Goal: Transaction & Acquisition: Purchase product/service

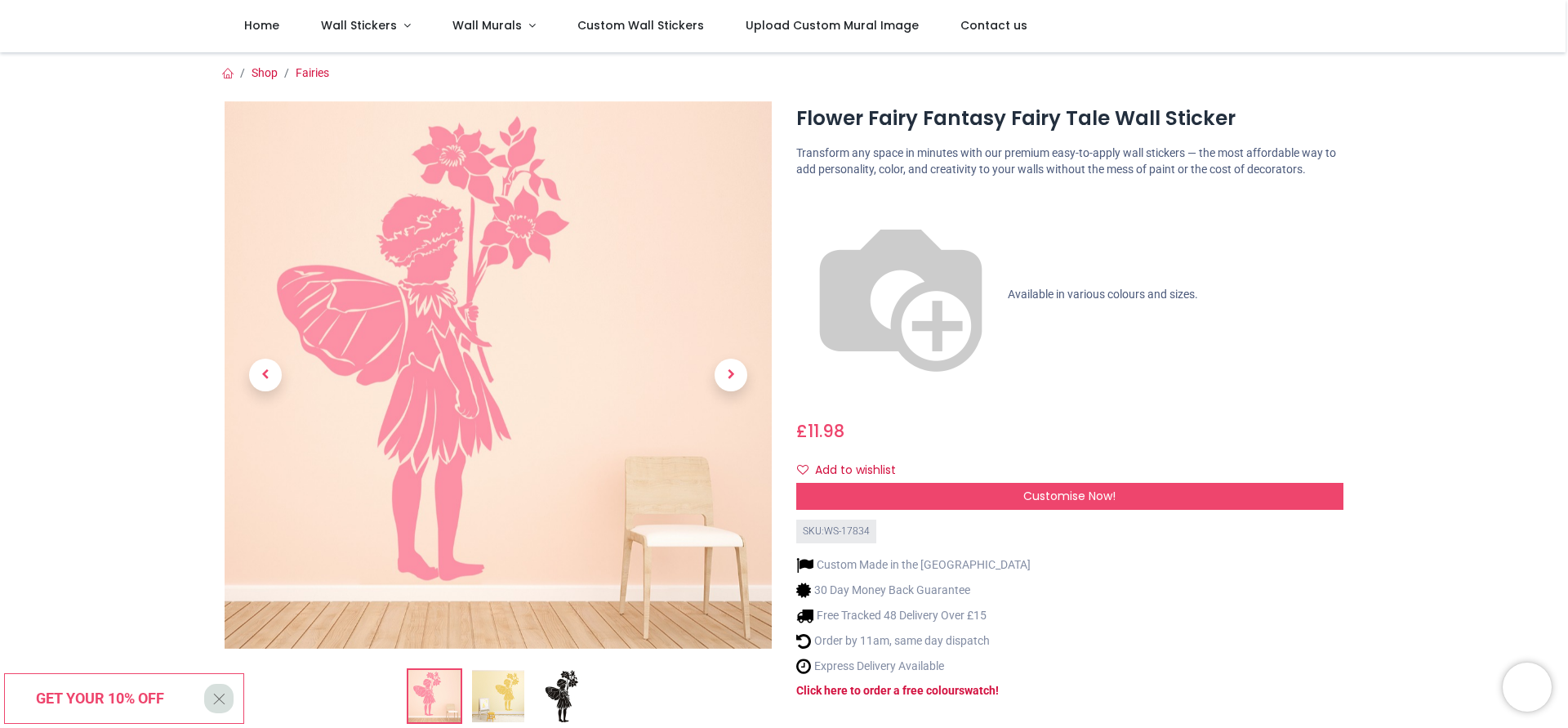
scroll to position [81, 0]
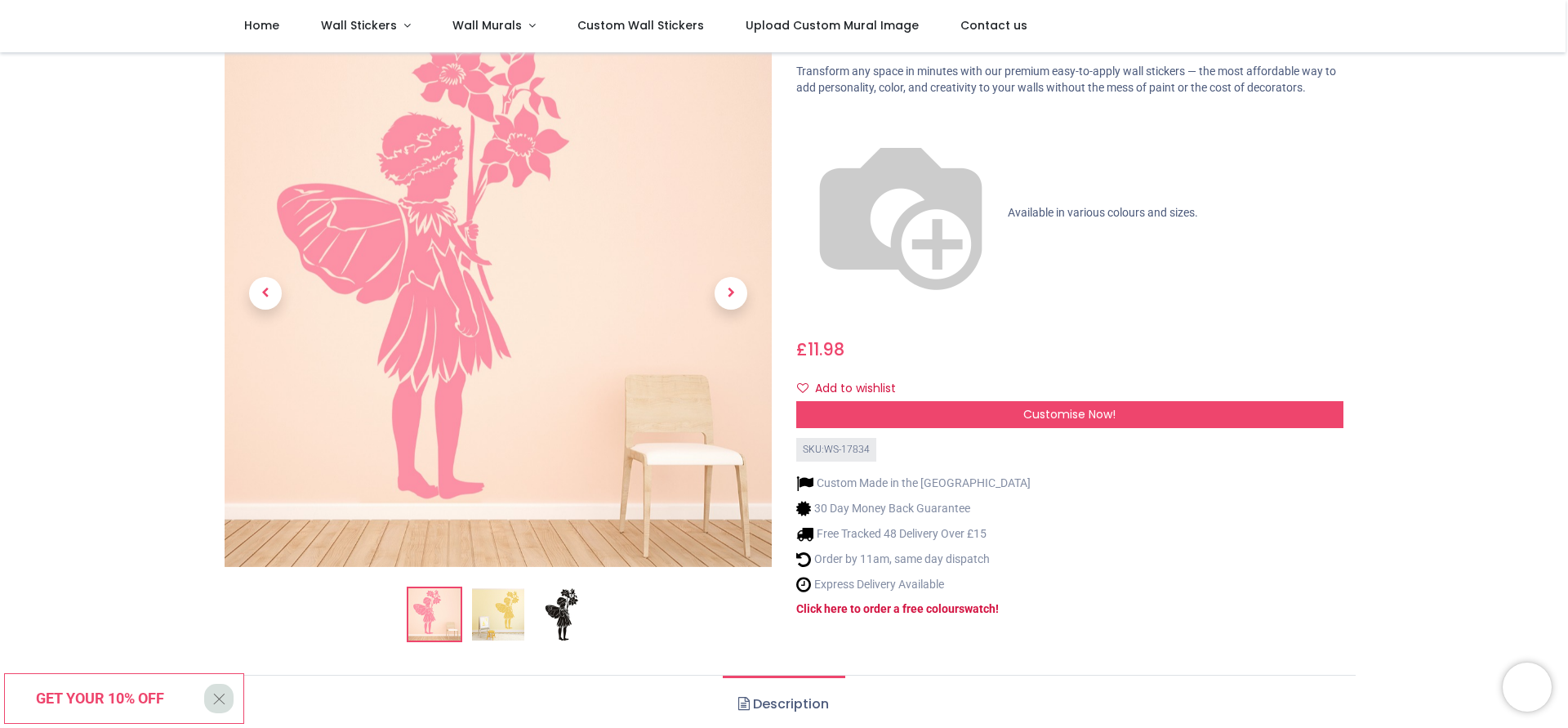
click at [504, 605] on img at bounding box center [498, 614] width 52 height 52
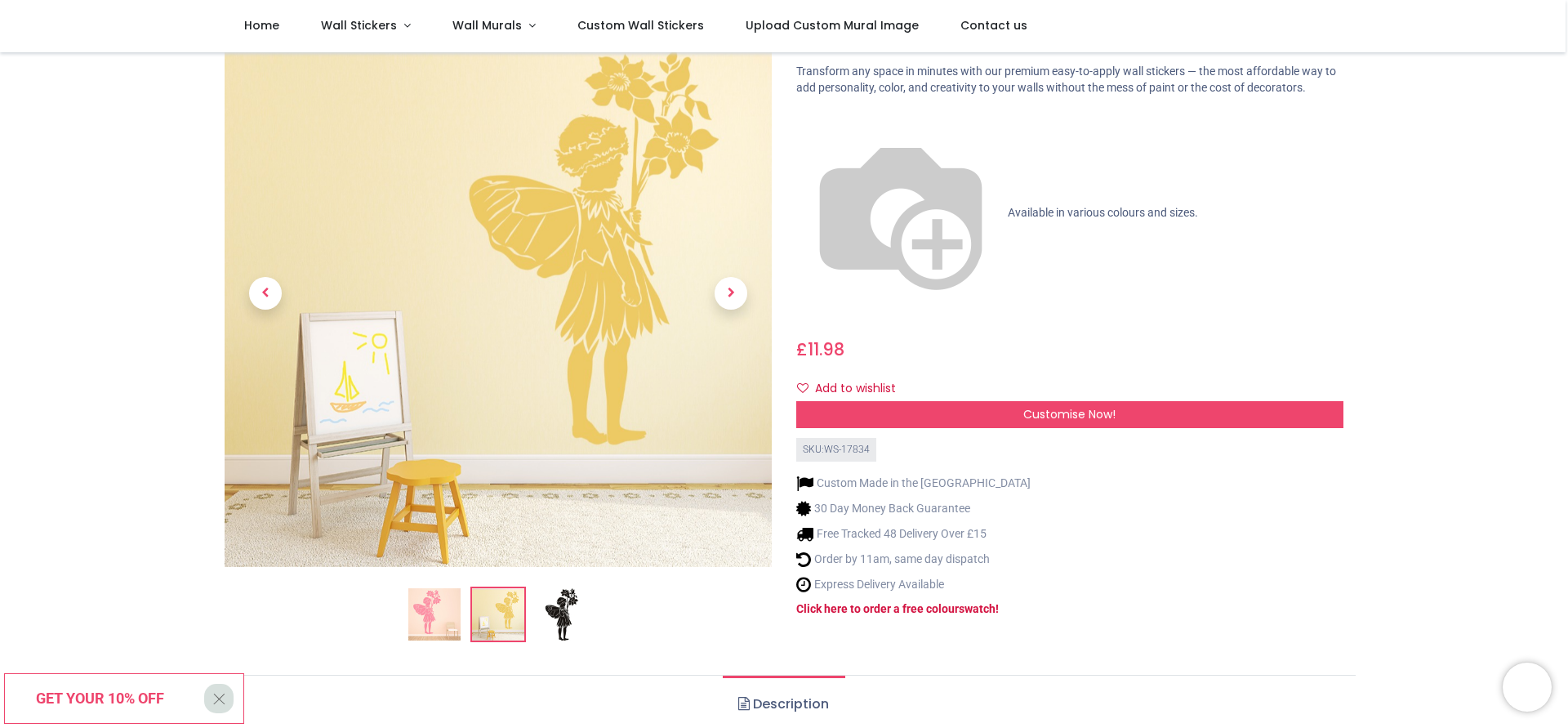
click at [430, 606] on img at bounding box center [434, 614] width 52 height 52
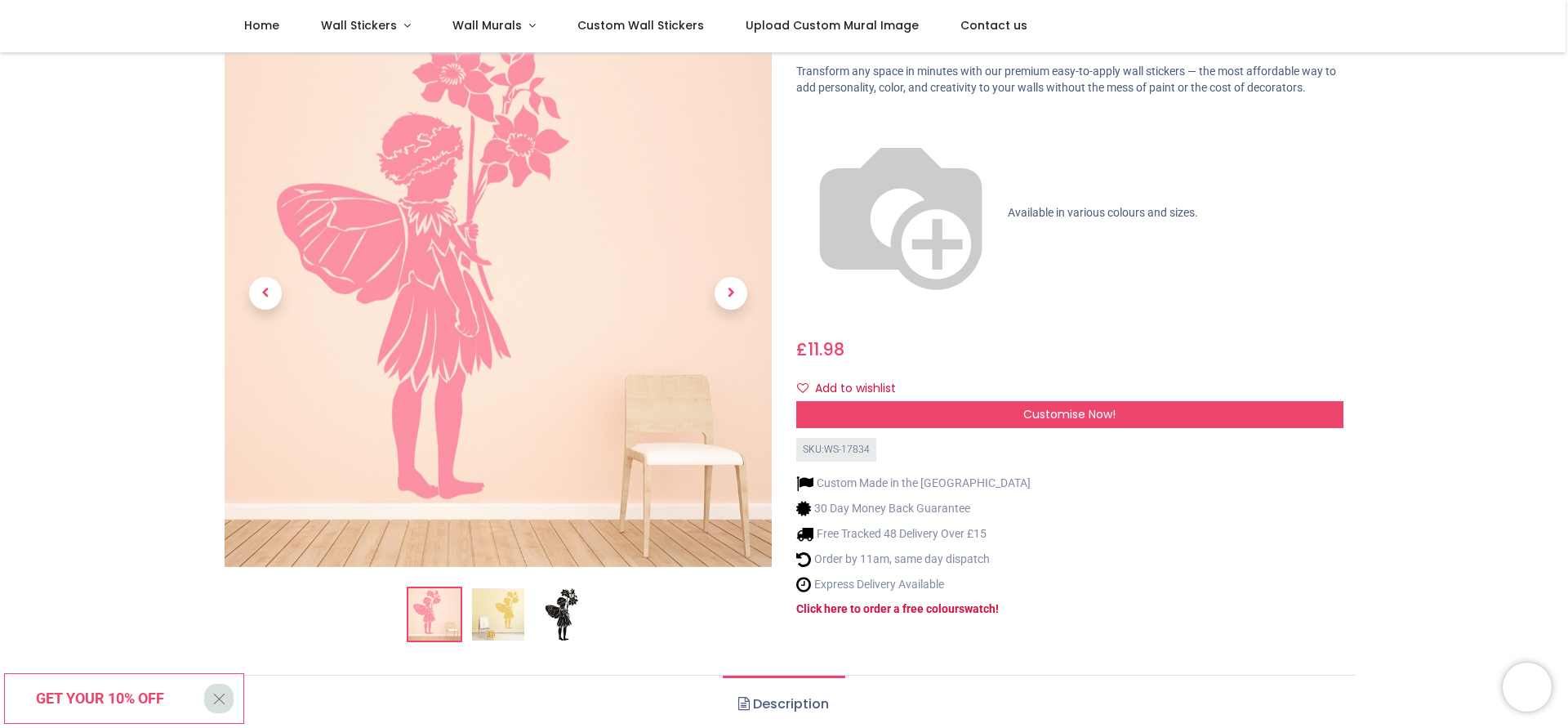
click at [555, 606] on img at bounding box center [562, 614] width 52 height 52
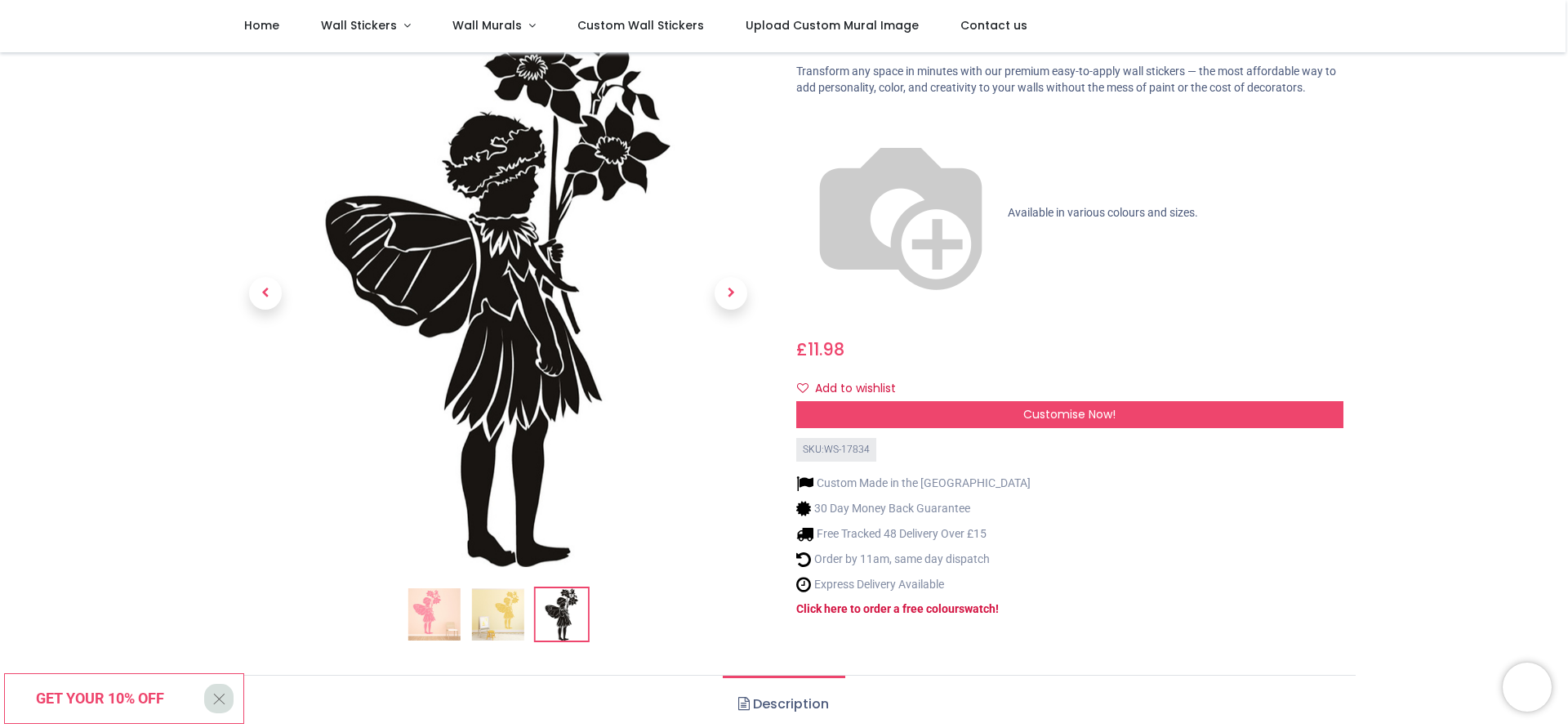
click at [429, 618] on img at bounding box center [434, 614] width 52 height 52
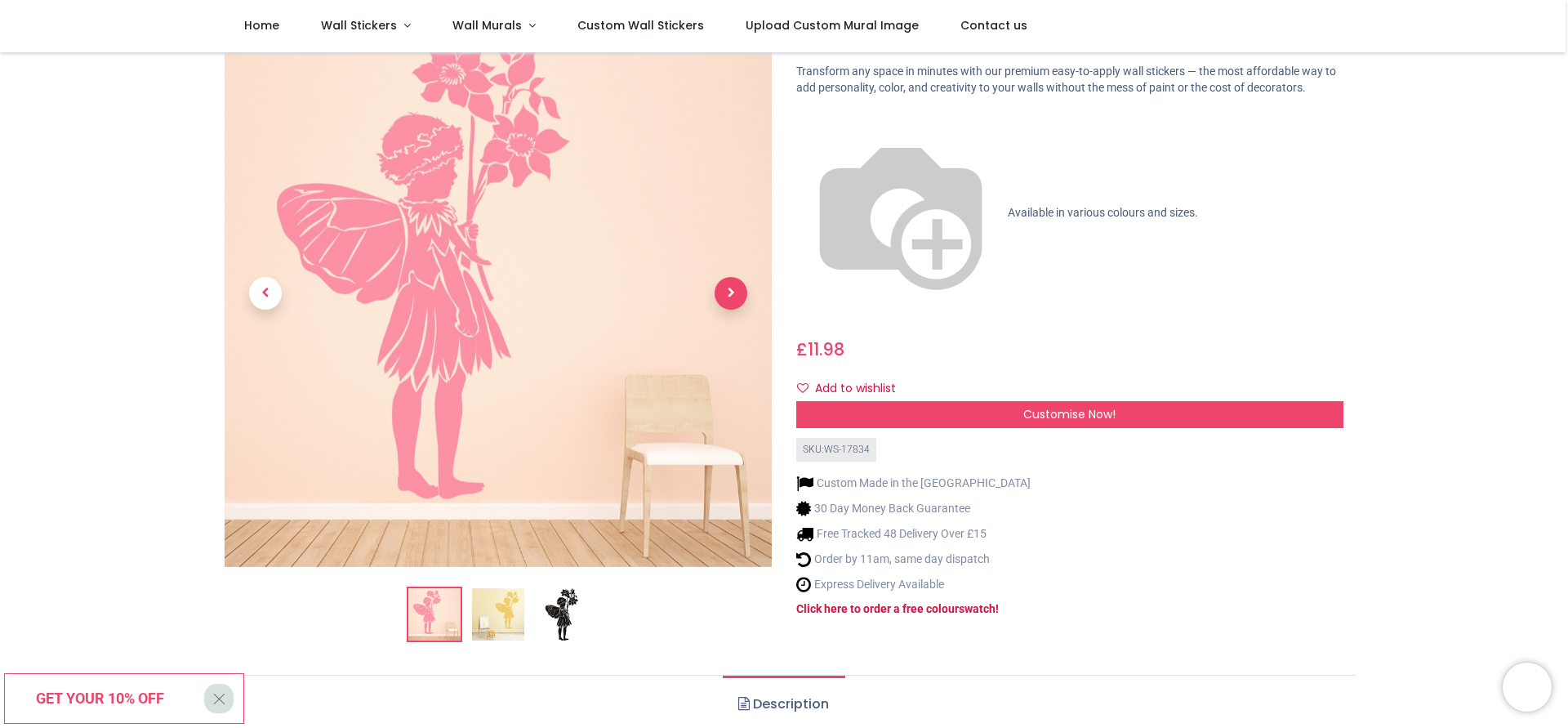
click at [730, 294] on span "Next" at bounding box center [731, 293] width 33 height 33
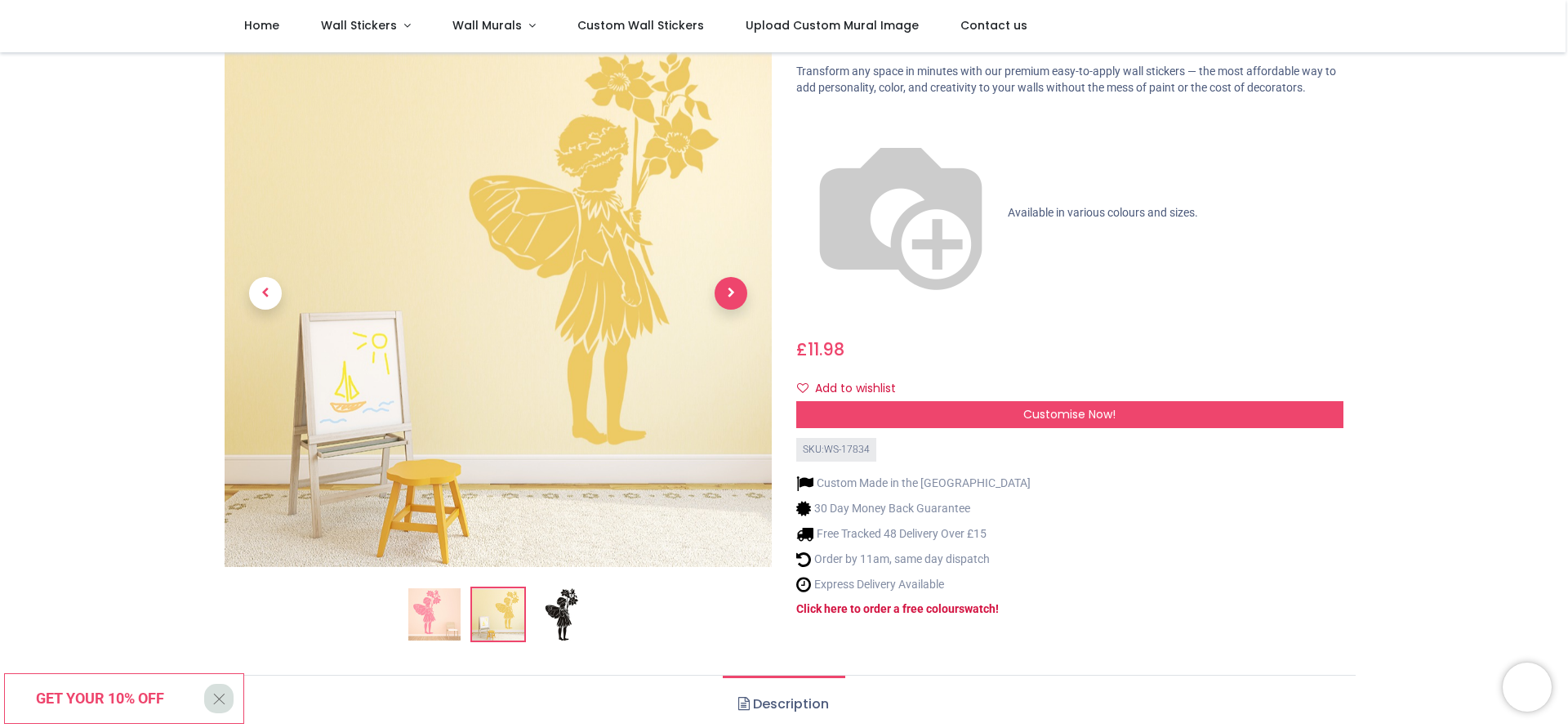
click at [728, 294] on span "Next" at bounding box center [731, 293] width 33 height 33
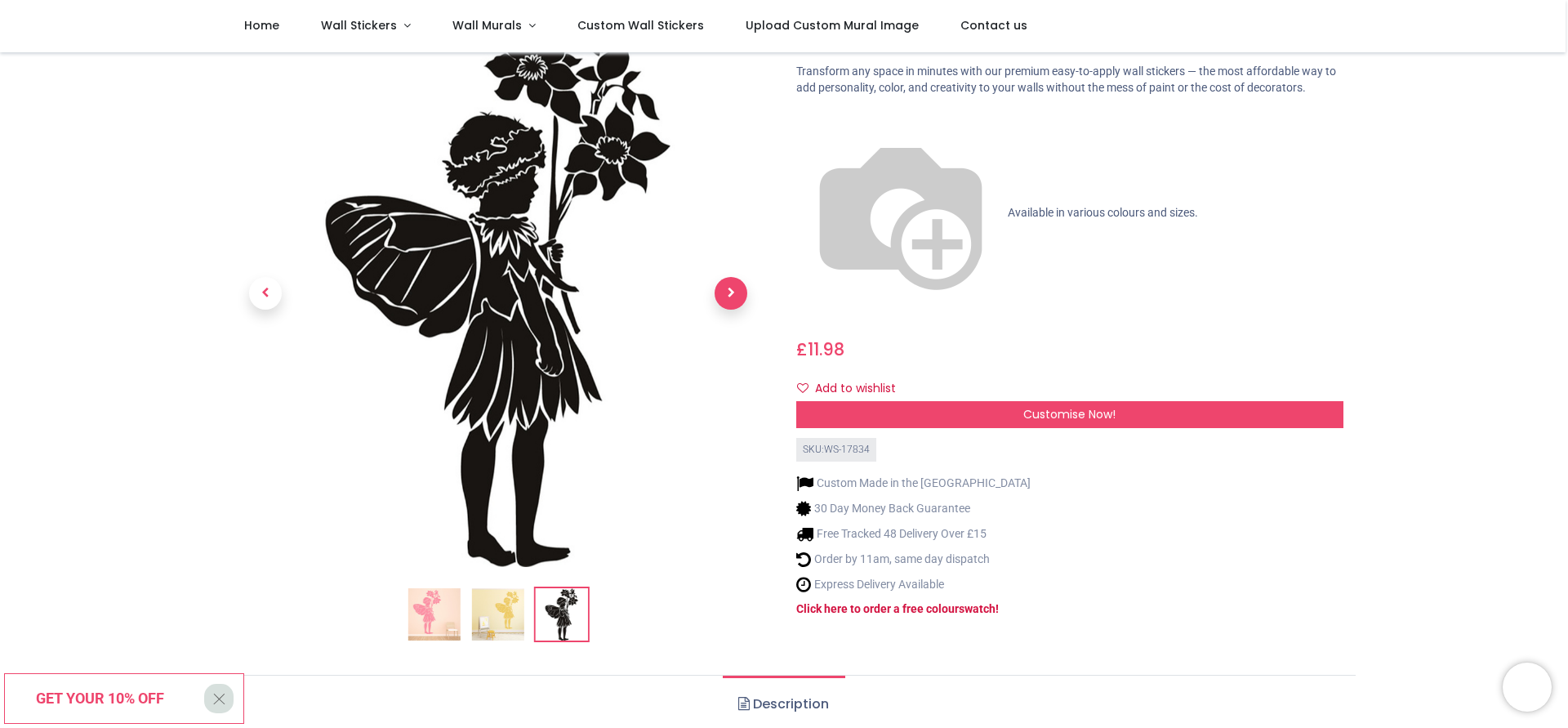
click at [728, 294] on span "Next" at bounding box center [731, 293] width 33 height 33
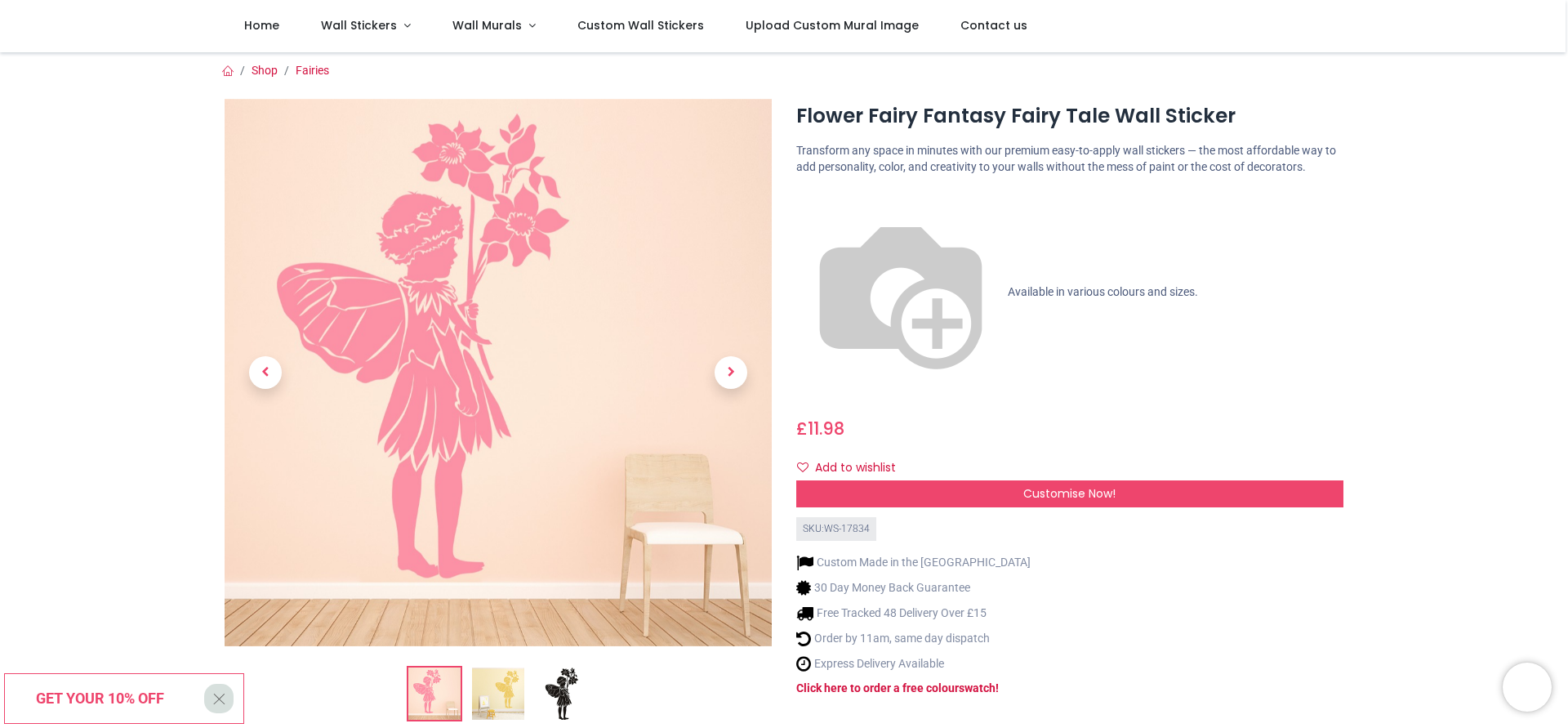
scroll to position [0, 0]
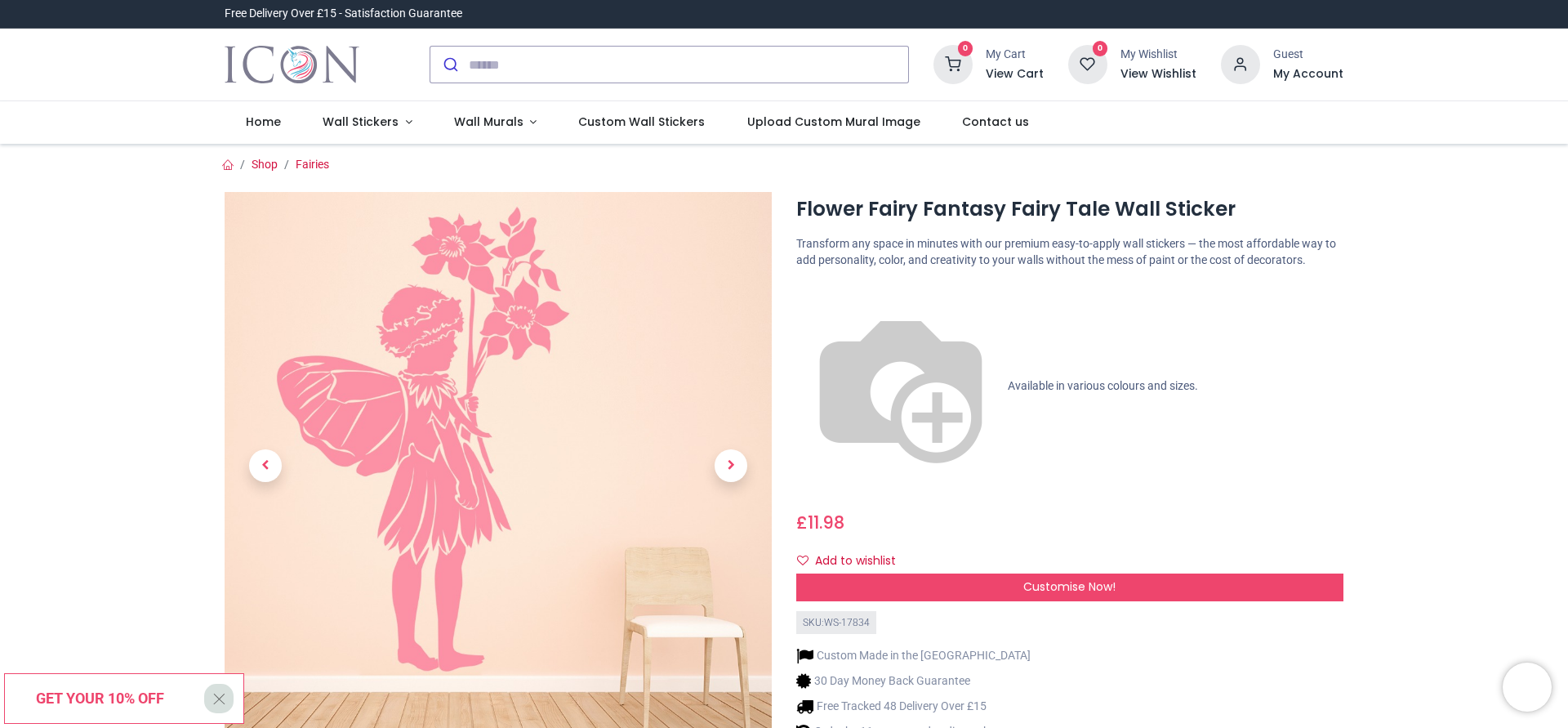
click at [727, 464] on span "Next" at bounding box center [731, 466] width 33 height 33
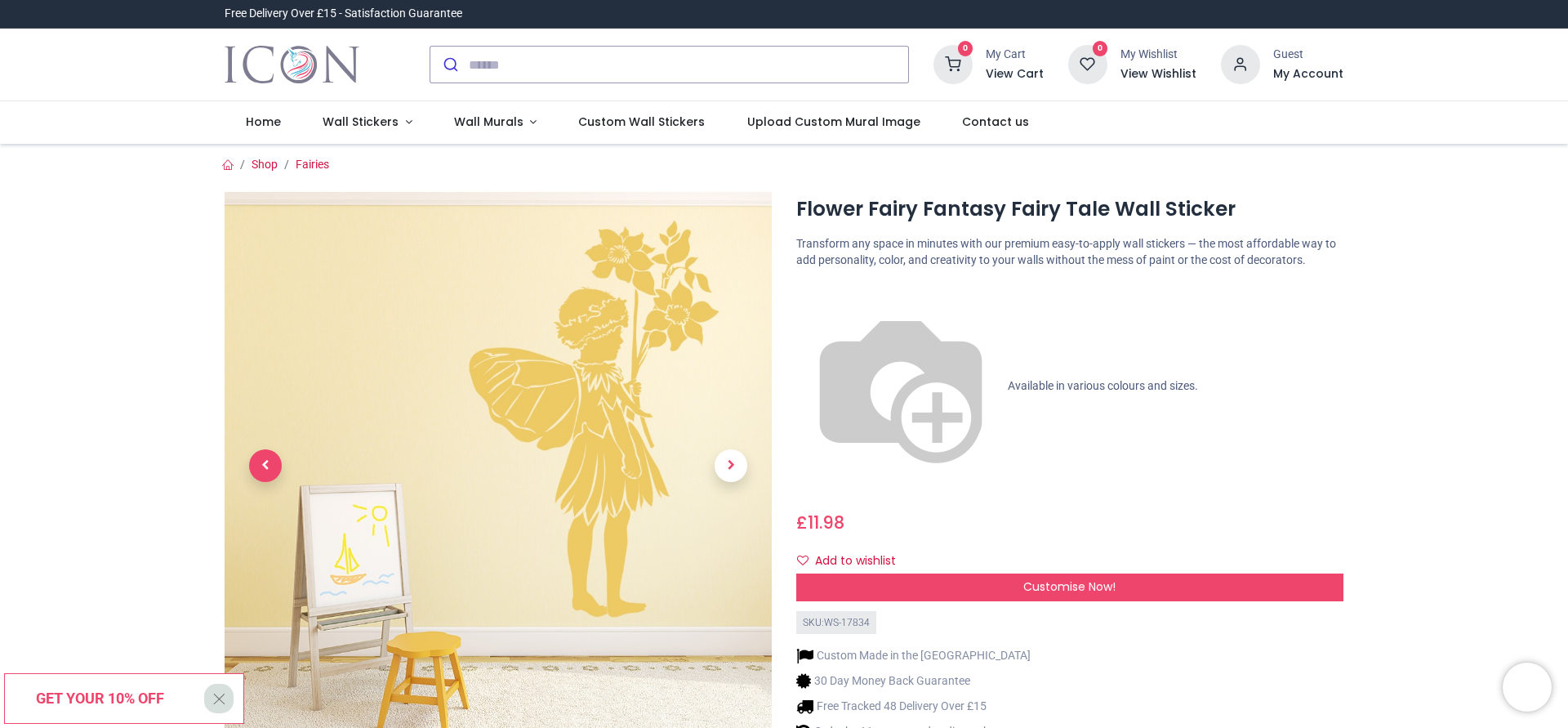
click at [266, 454] on span "Previous" at bounding box center [266, 466] width 33 height 33
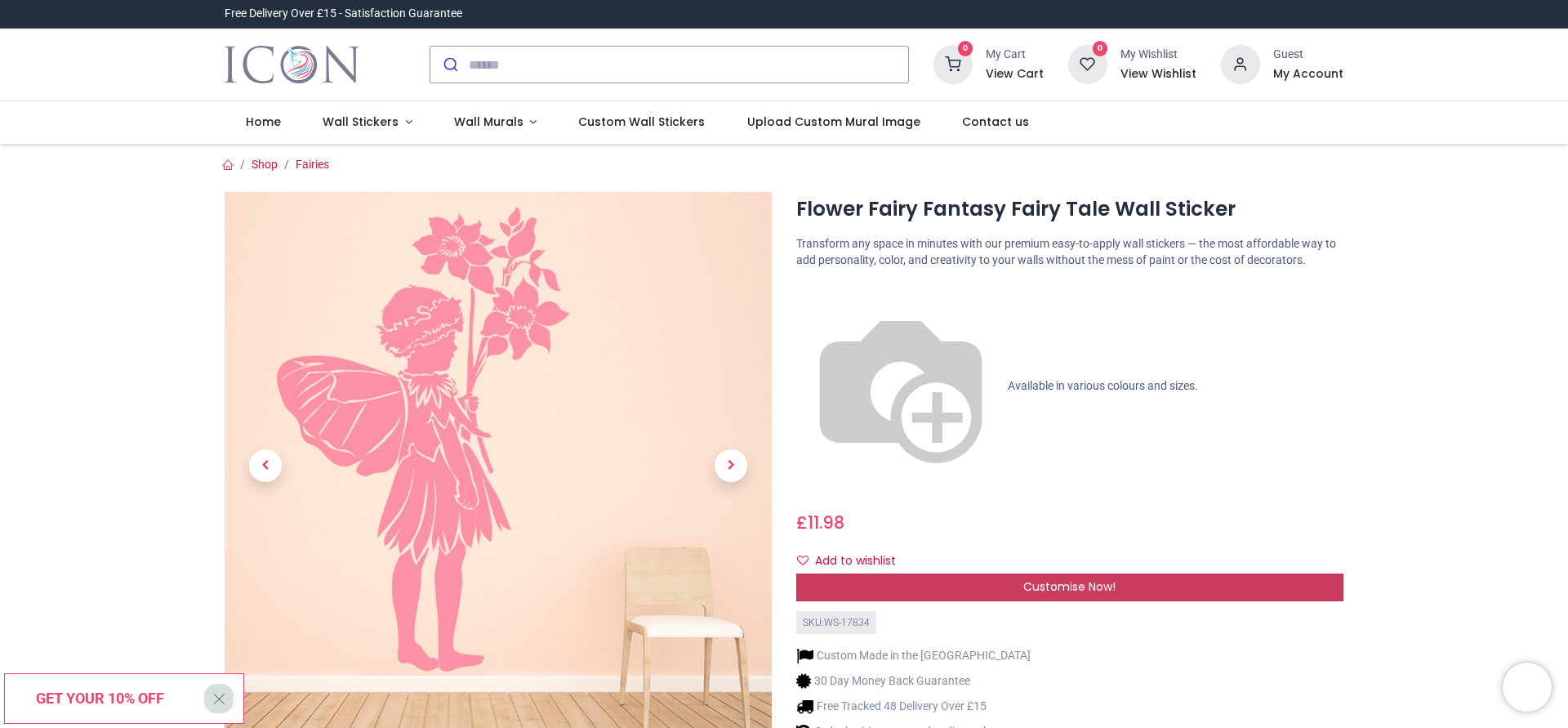
click at [1058, 578] on span "Customise Now!" at bounding box center [1068, 586] width 92 height 16
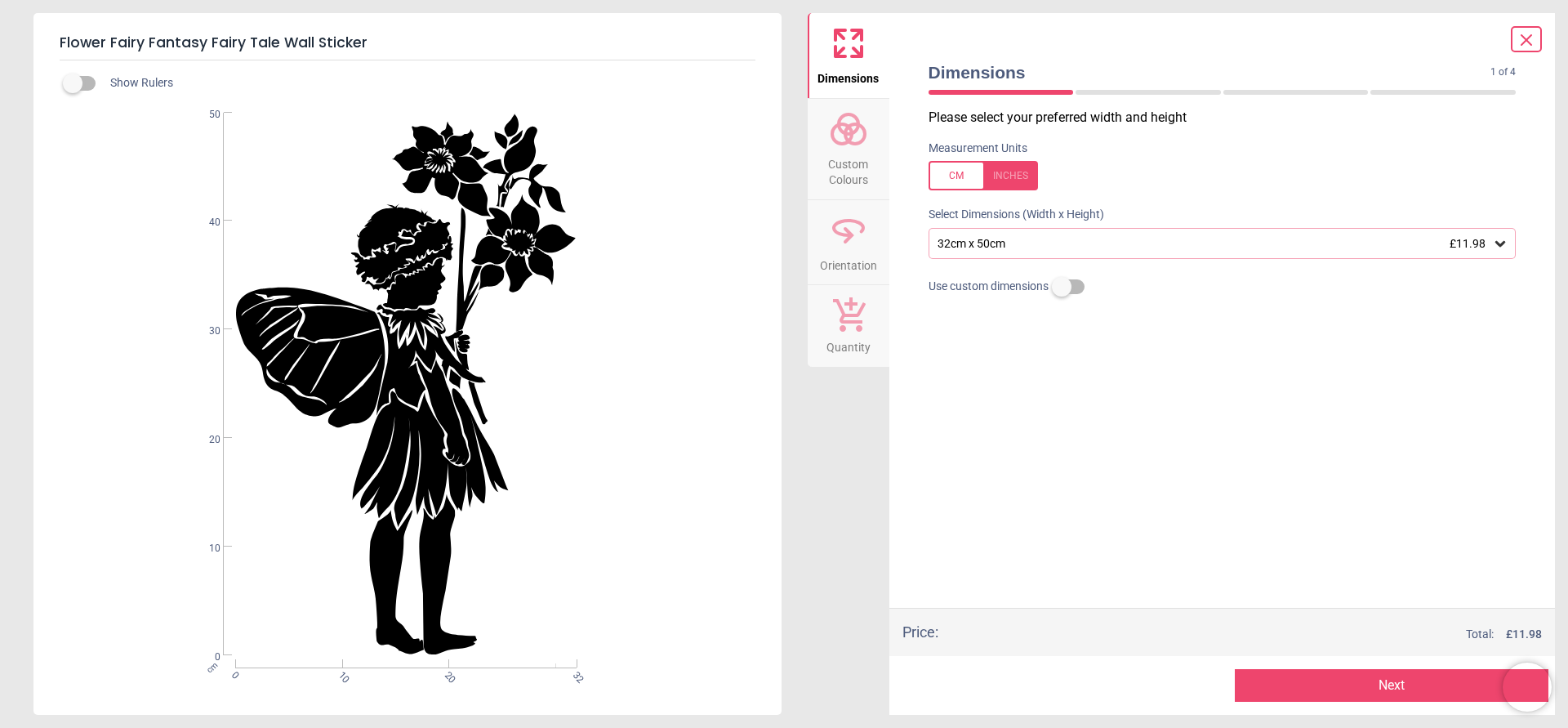
click at [1012, 182] on div at bounding box center [982, 175] width 109 height 29
click at [1500, 243] on icon at bounding box center [1499, 243] width 16 height 16
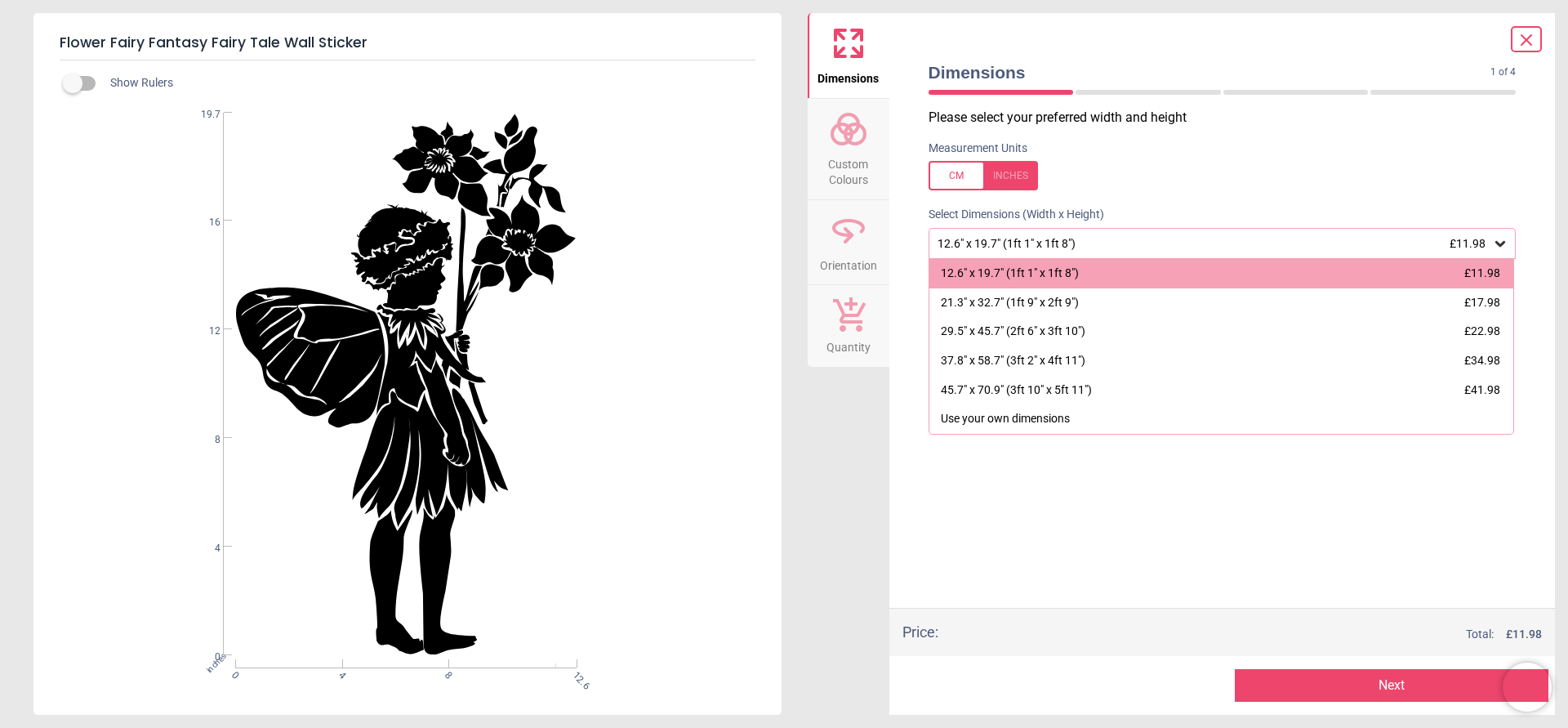
click at [1500, 242] on icon at bounding box center [1499, 243] width 16 height 16
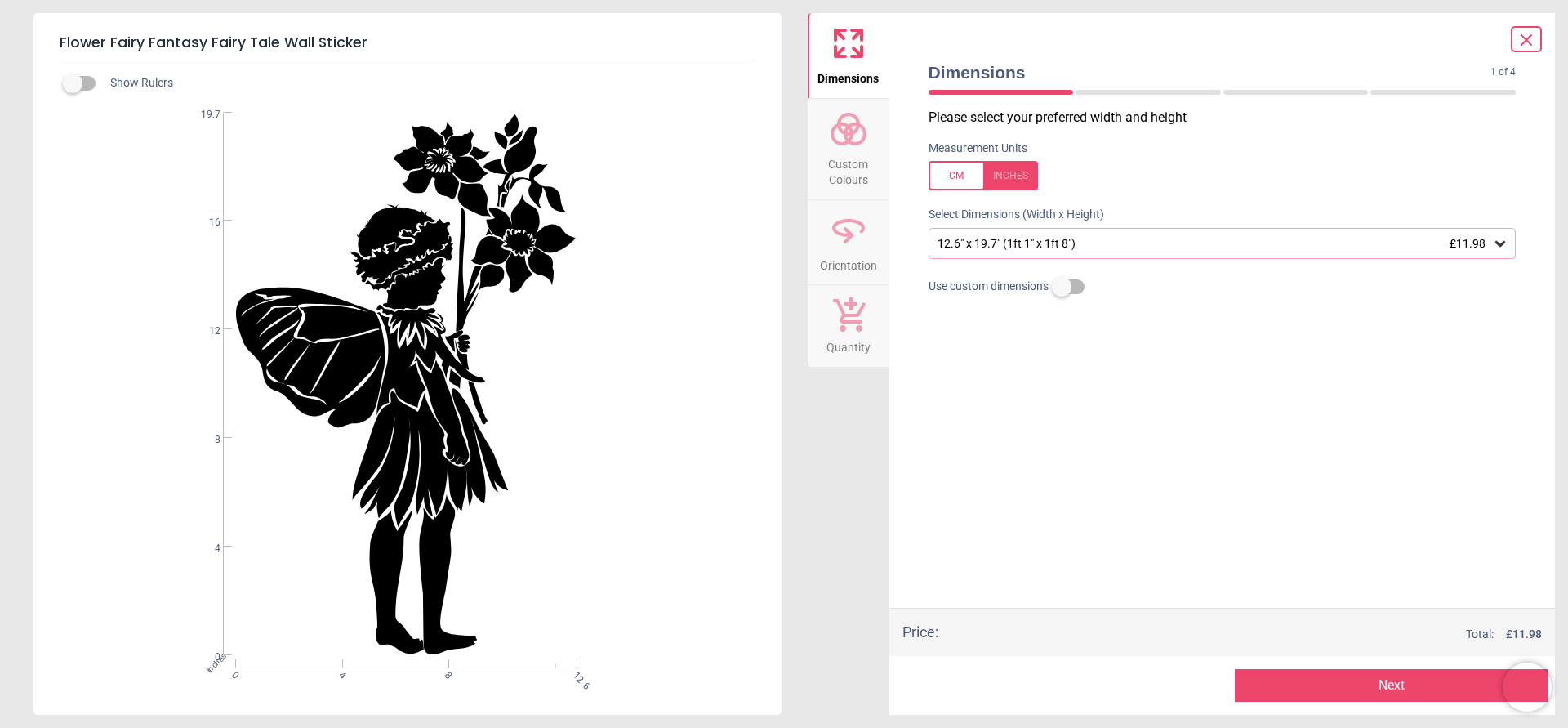
click at [1498, 247] on icon at bounding box center [1500, 244] width 10 height 6
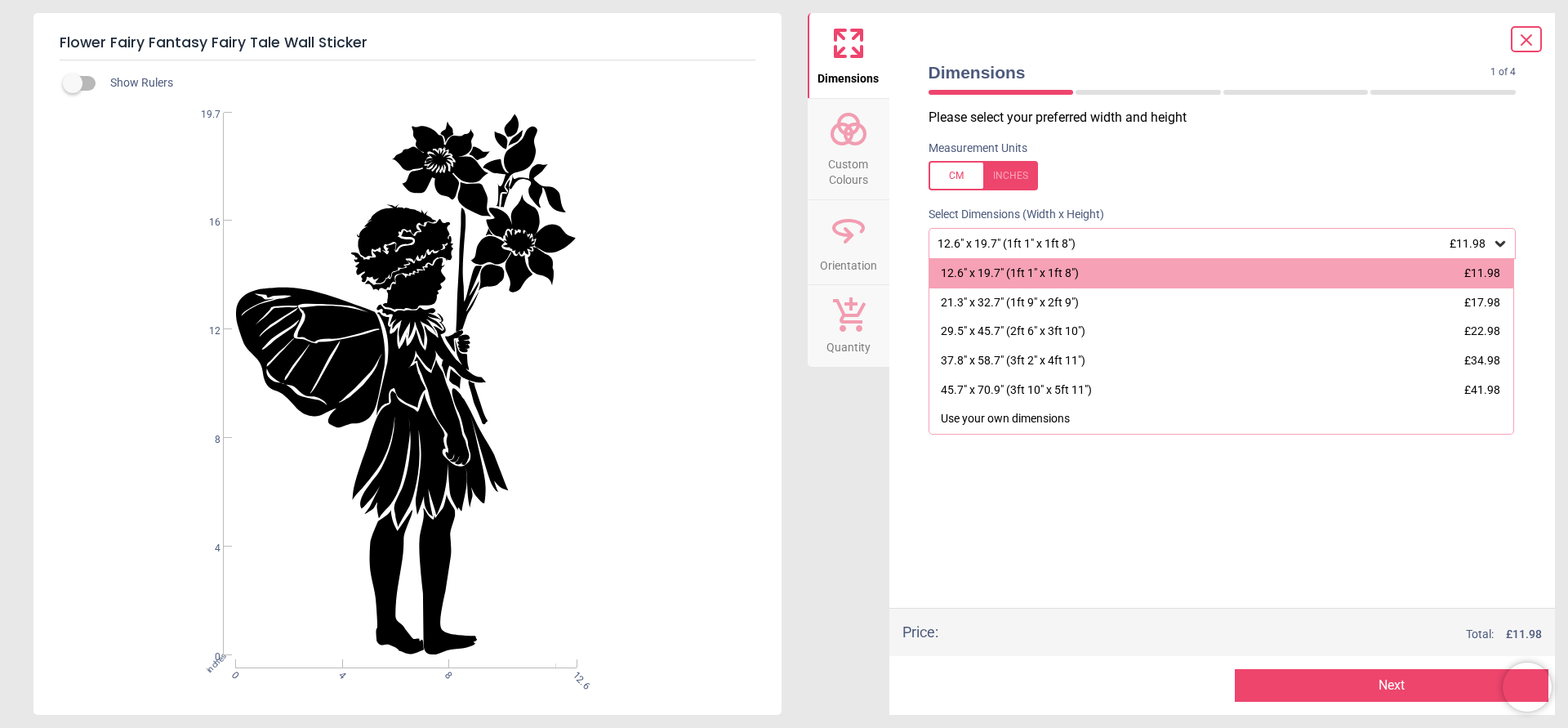
click at [849, 136] on circle at bounding box center [842, 133] width 19 height 19
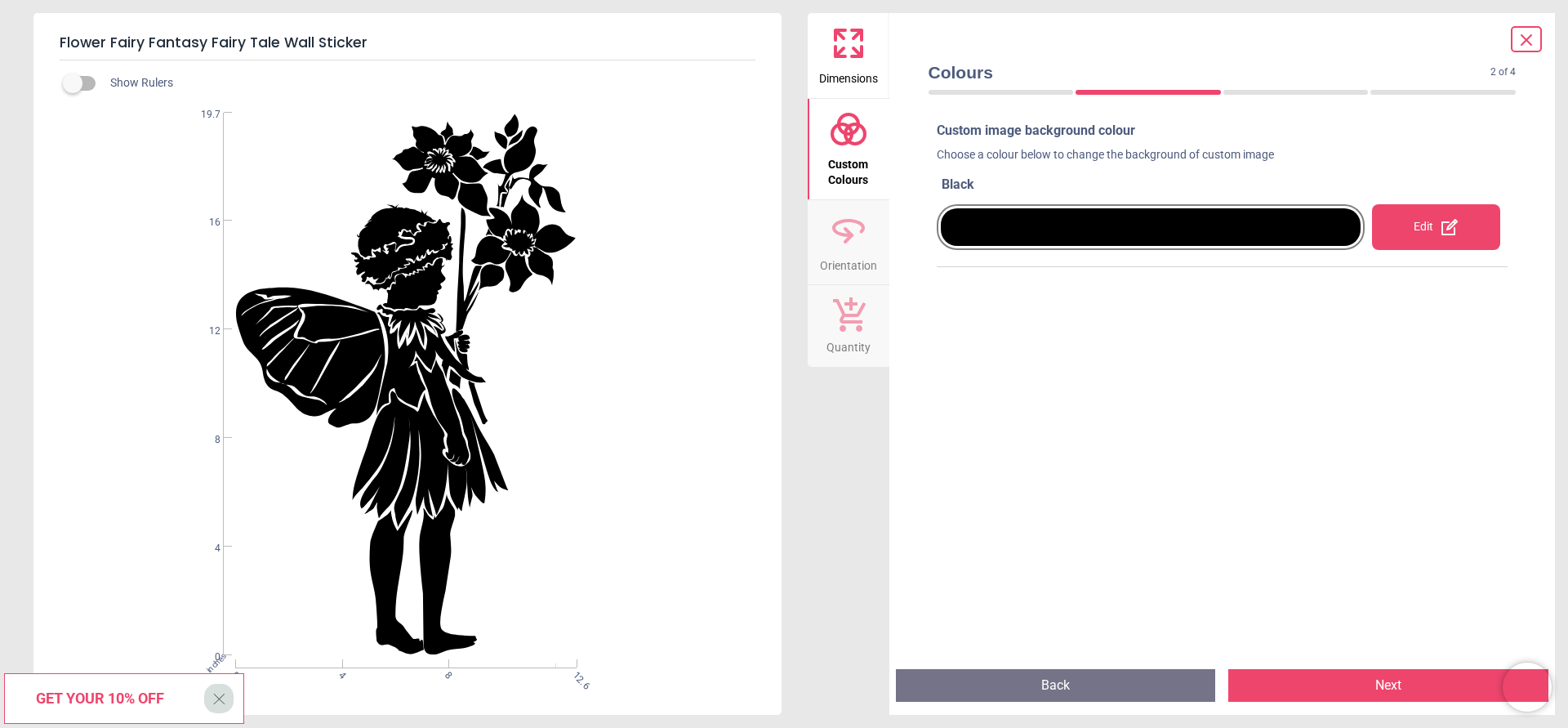
click at [1117, 237] on div at bounding box center [1150, 226] width 421 height 38
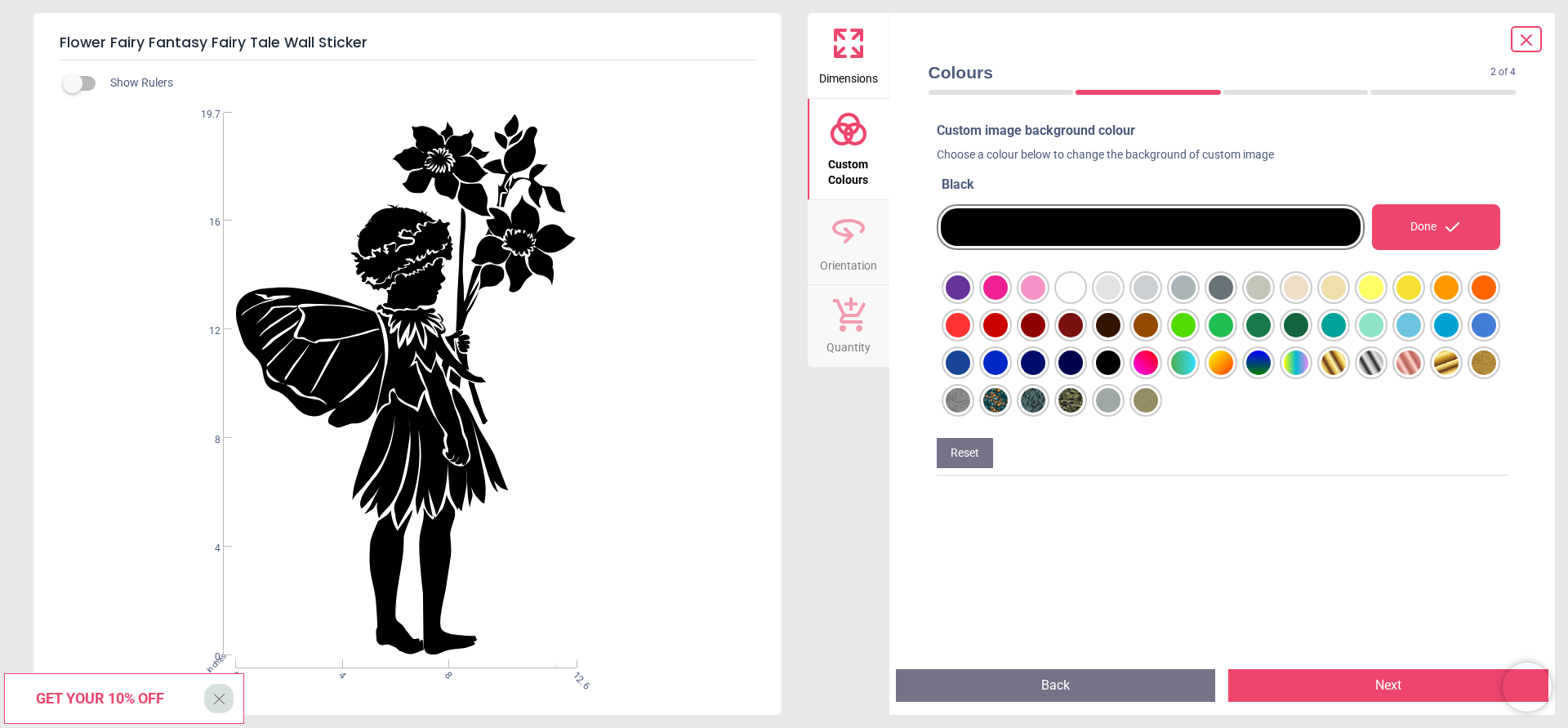
click at [970, 292] on div at bounding box center [957, 287] width 24 height 24
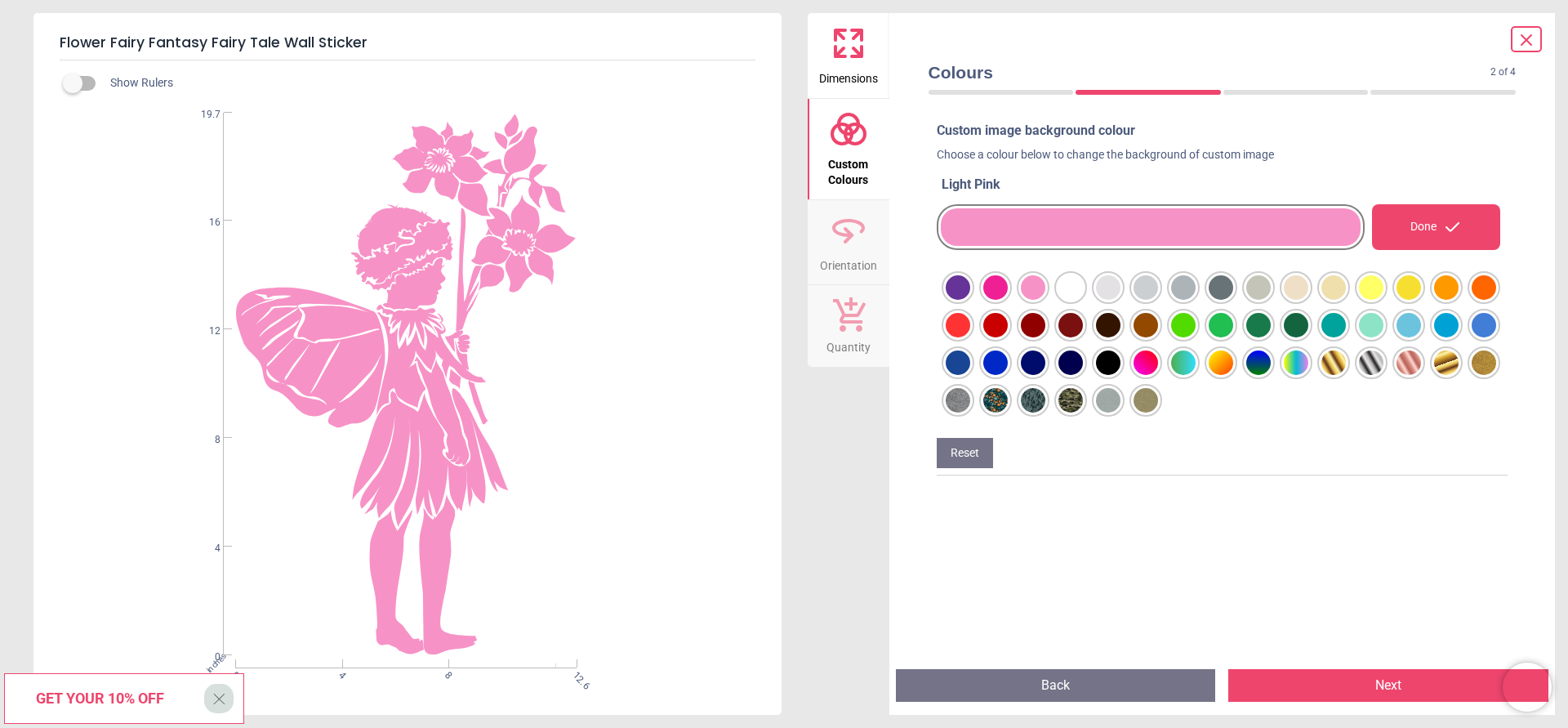
click at [851, 242] on icon at bounding box center [848, 230] width 40 height 40
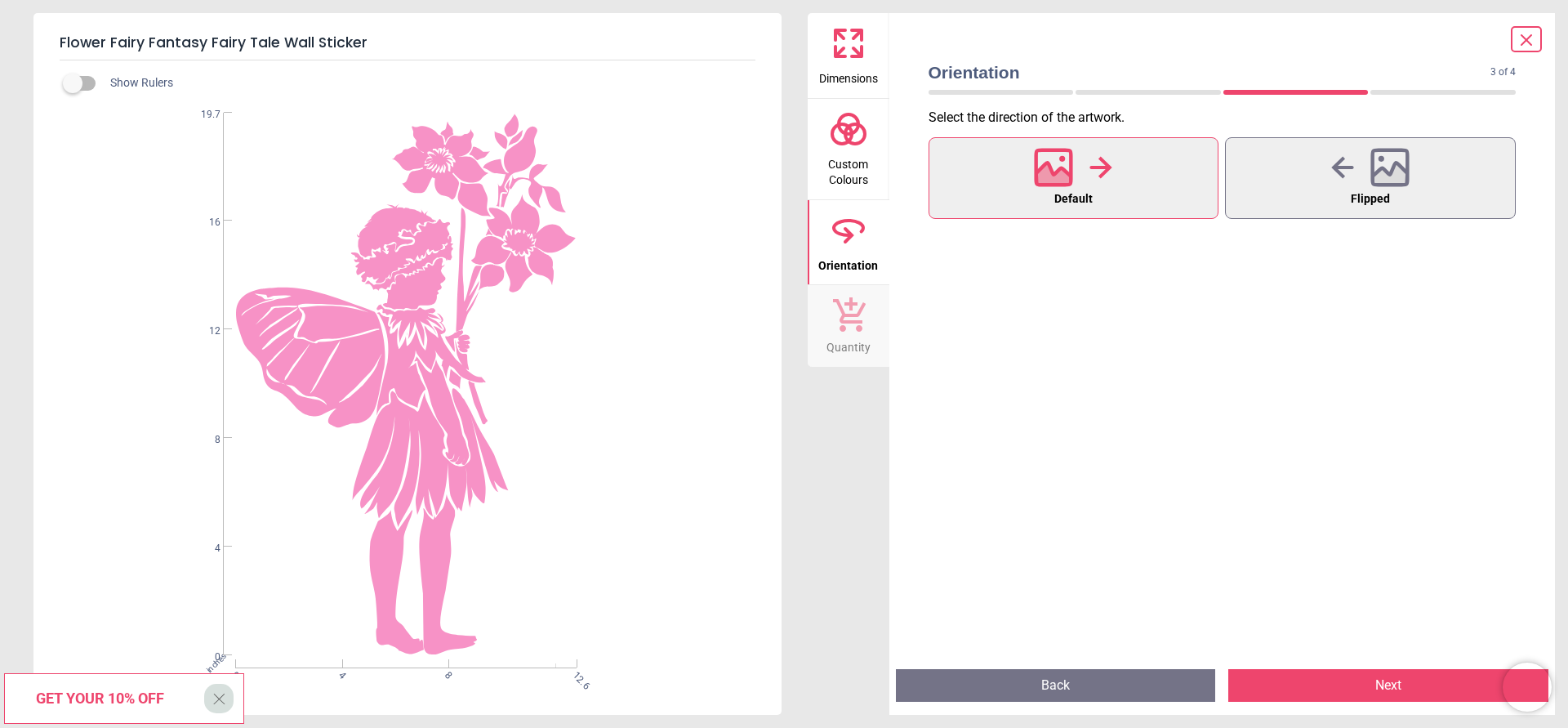
click at [855, 40] on icon at bounding box center [848, 43] width 40 height 40
